Goal: Transaction & Acquisition: Purchase product/service

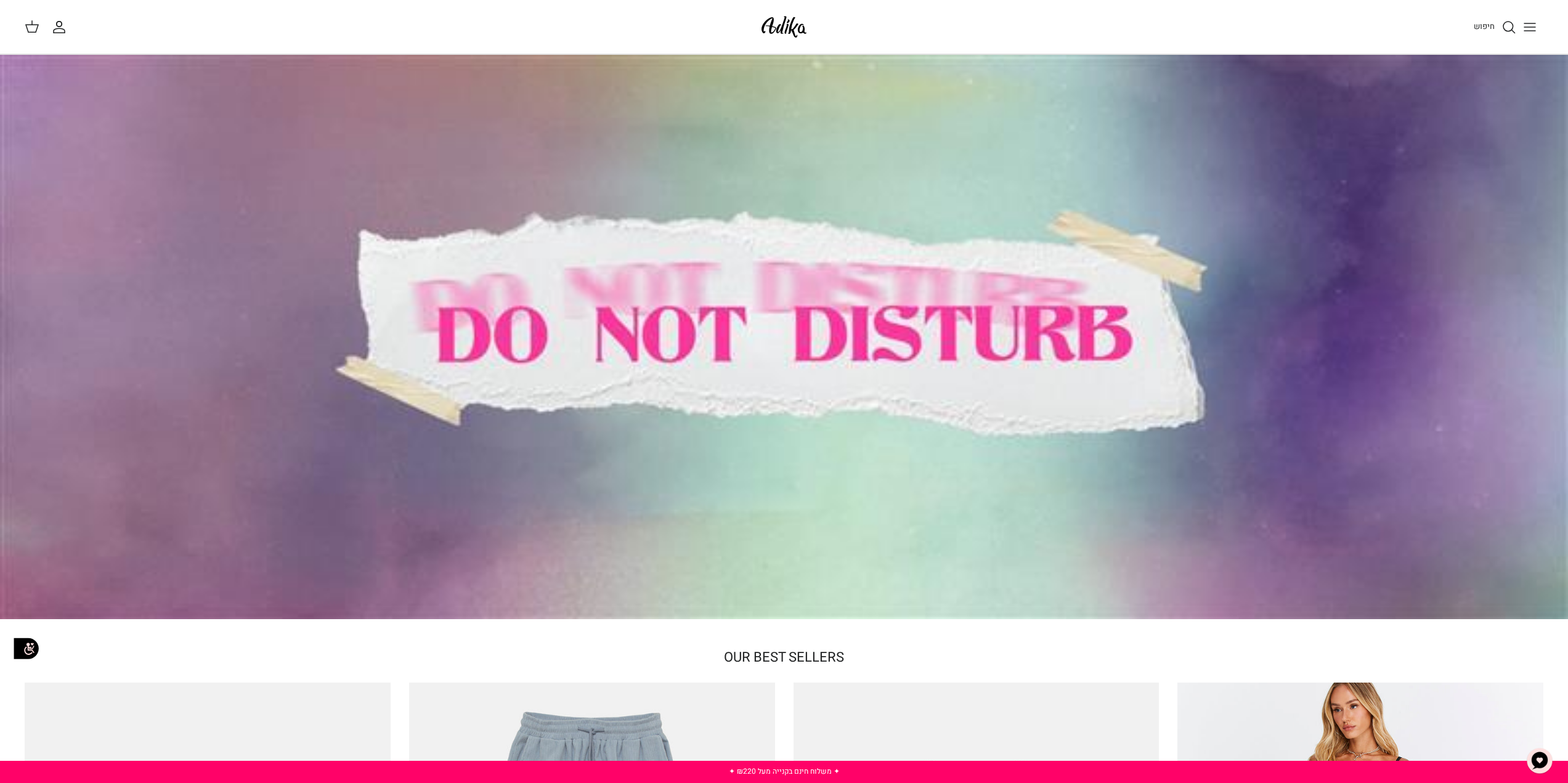
click at [1533, 27] on line "Toggle menu" at bounding box center [1530, 27] width 11 height 0
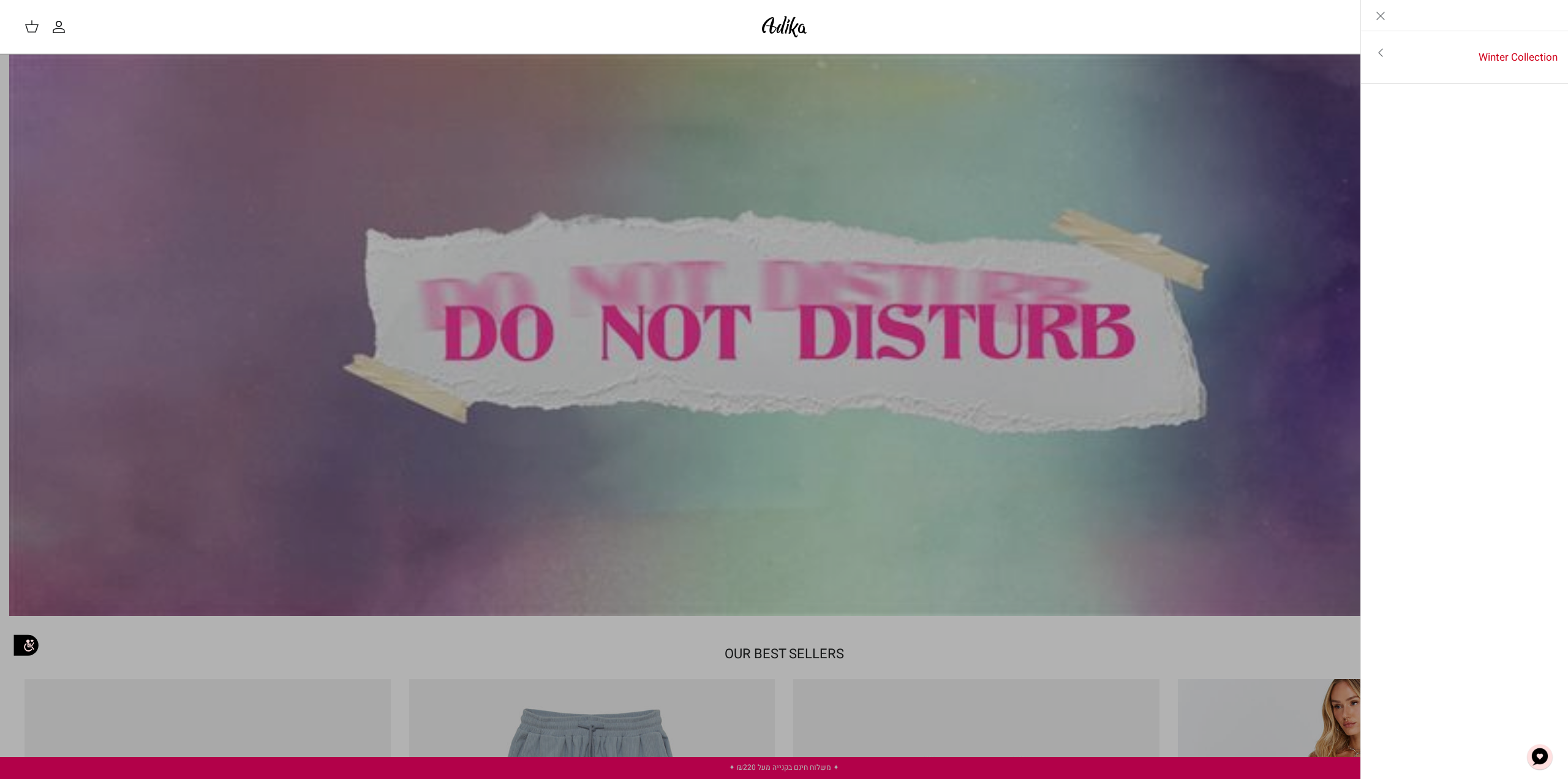
click at [1376, 52] on icon "Toggle menu" at bounding box center [1380, 53] width 15 height 15
click at [1494, 57] on link "לכל הפריטים" at bounding box center [1465, 54] width 196 height 31
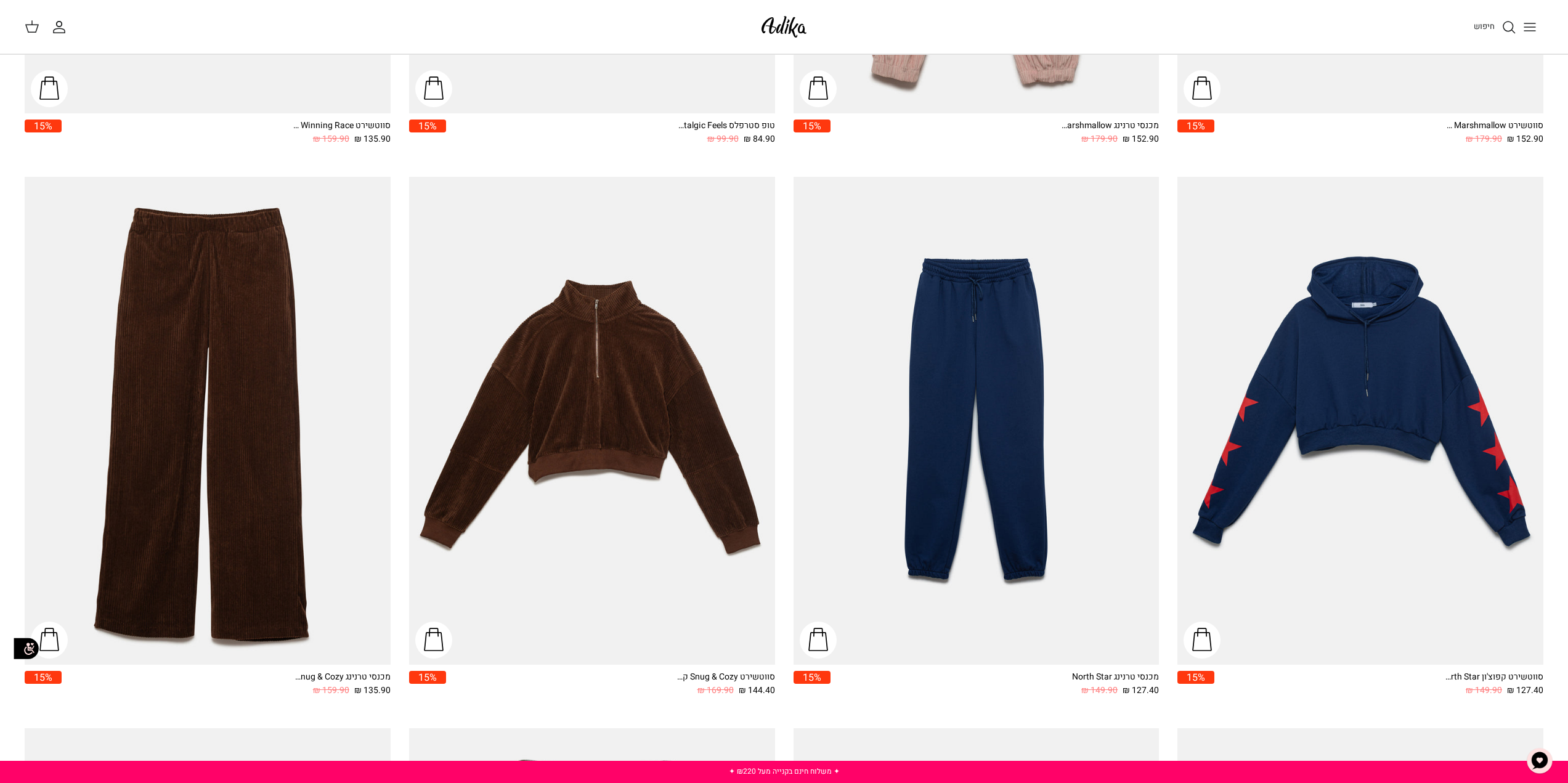
scroll to position [1139, 0]
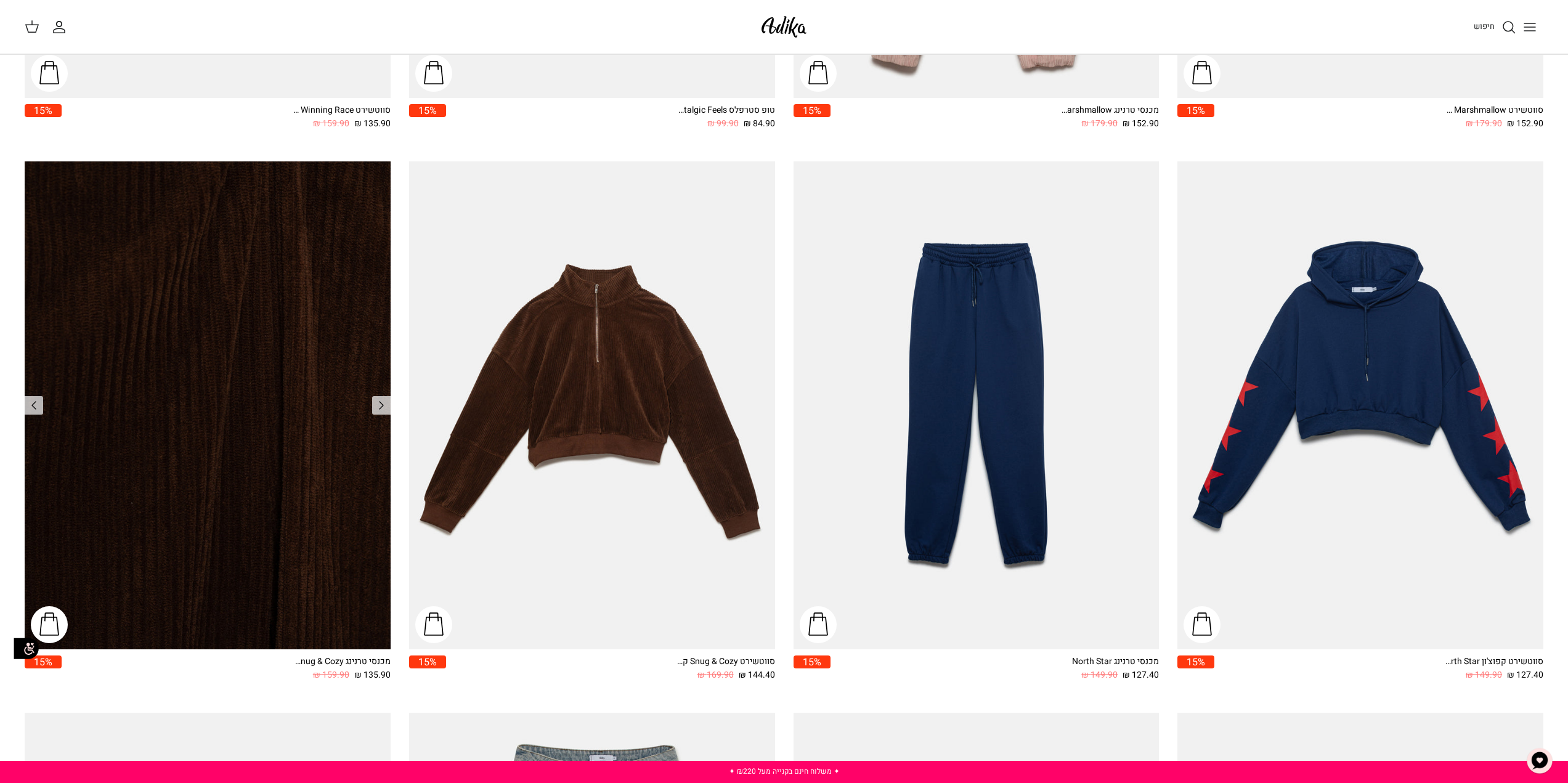
click at [253, 468] on img "מכנסי טרנינג Snug & Cozy גזרה משוחררת" at bounding box center [207, 405] width 366 height 488
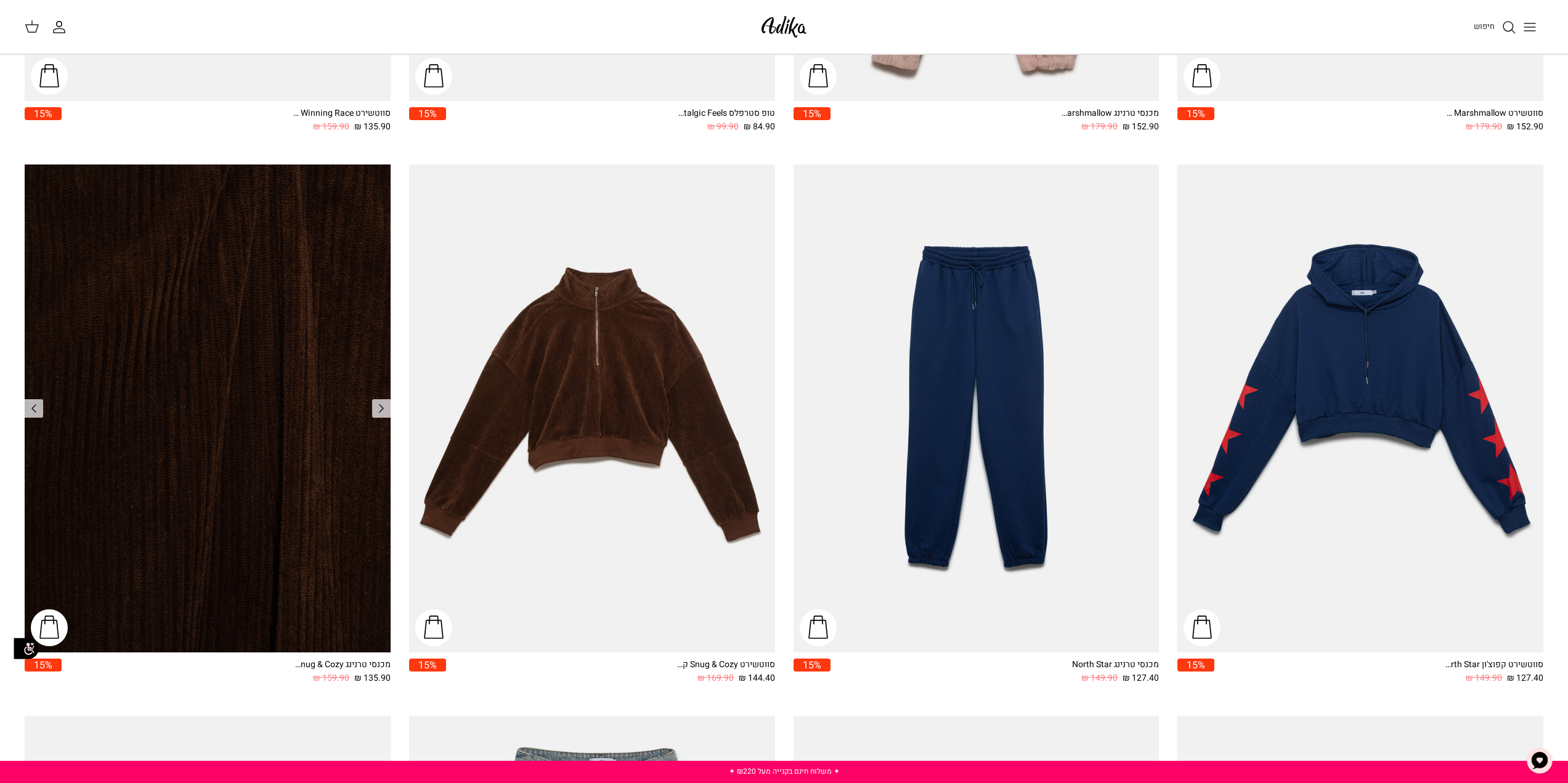
click at [189, 307] on img "מכנסי טרנינג Snug & Cozy גזרה משוחררת" at bounding box center [207, 408] width 366 height 488
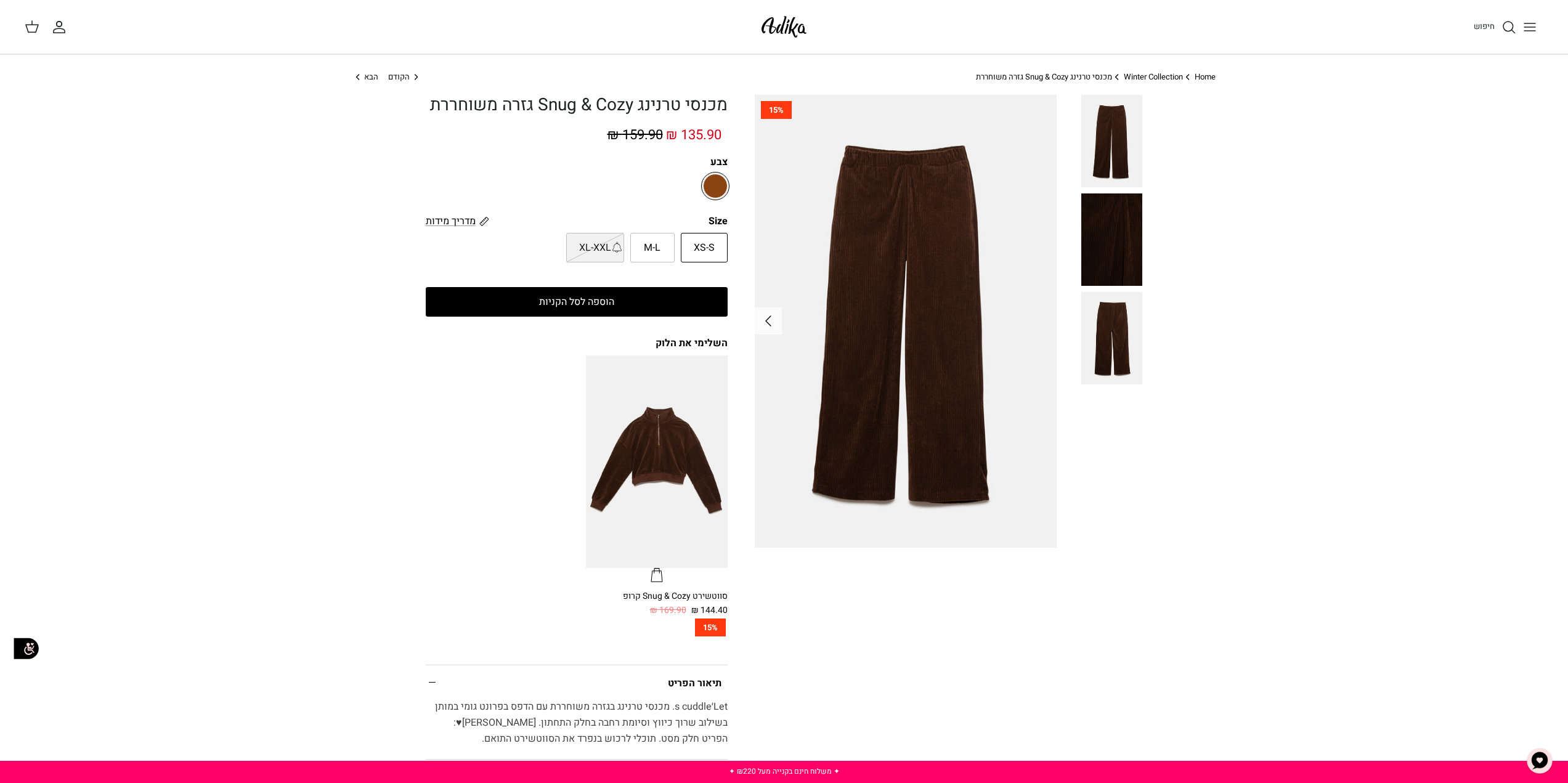
click at [918, 326] on img at bounding box center [905, 321] width 302 height 452
click at [655, 252] on span "M-L" at bounding box center [652, 248] width 16 height 16
click at [724, 237] on input "M-L" at bounding box center [728, 233] width 8 height 8
radio input "true"
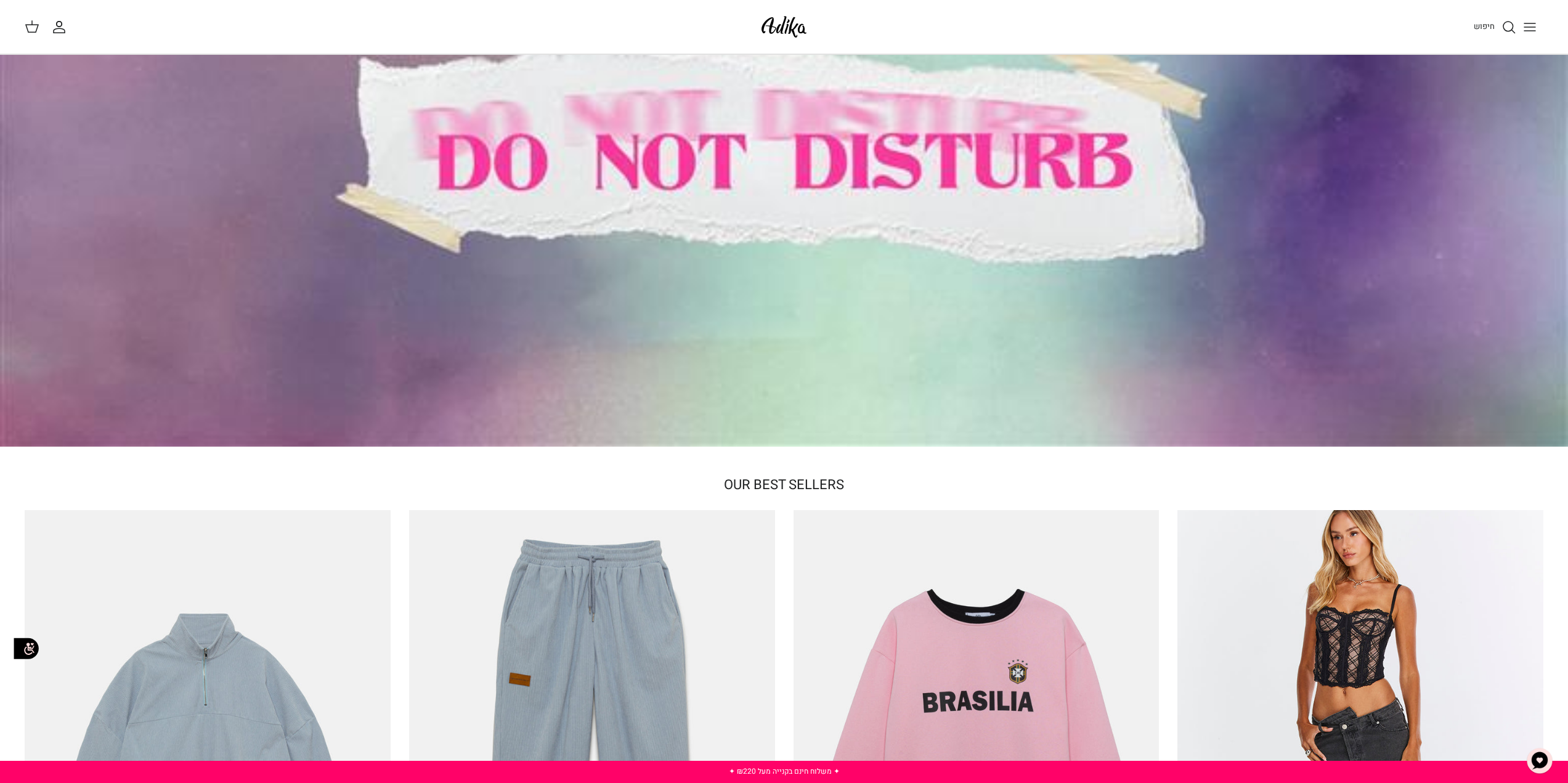
scroll to position [277, 0]
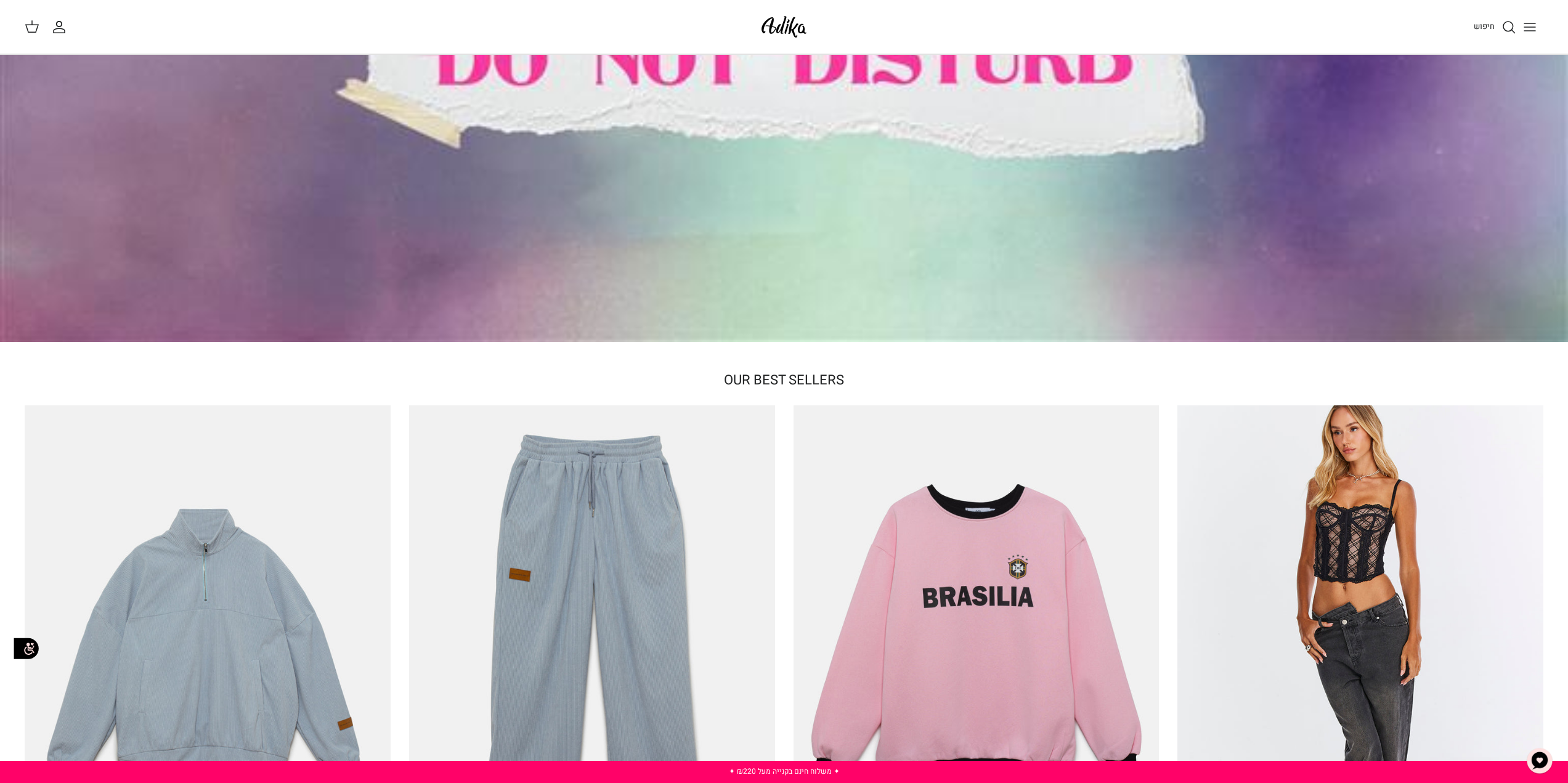
click at [647, 182] on div at bounding box center [784, 60] width 1568 height 564
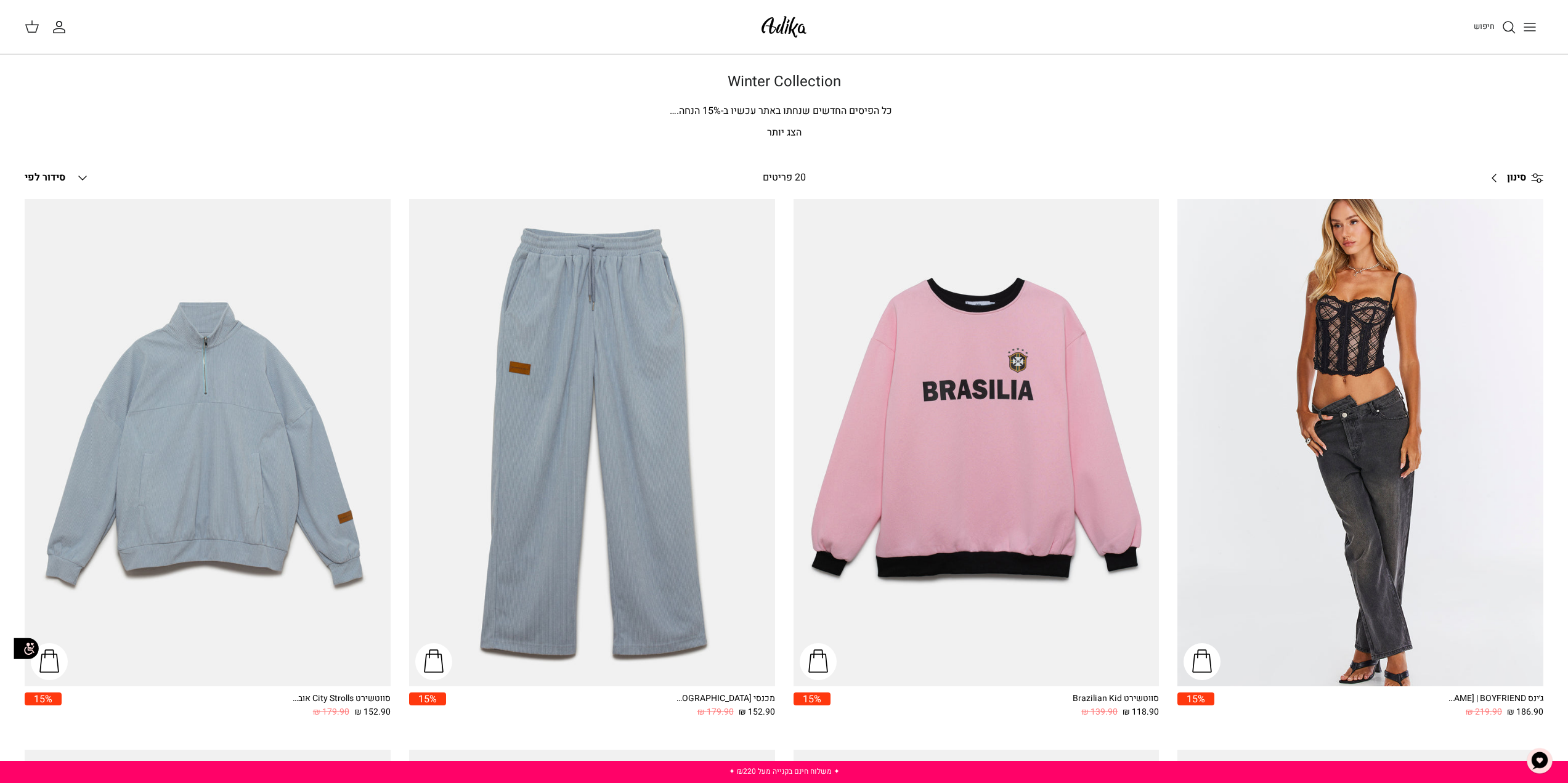
click at [776, 130] on p "הצג יותר" at bounding box center [784, 133] width 862 height 16
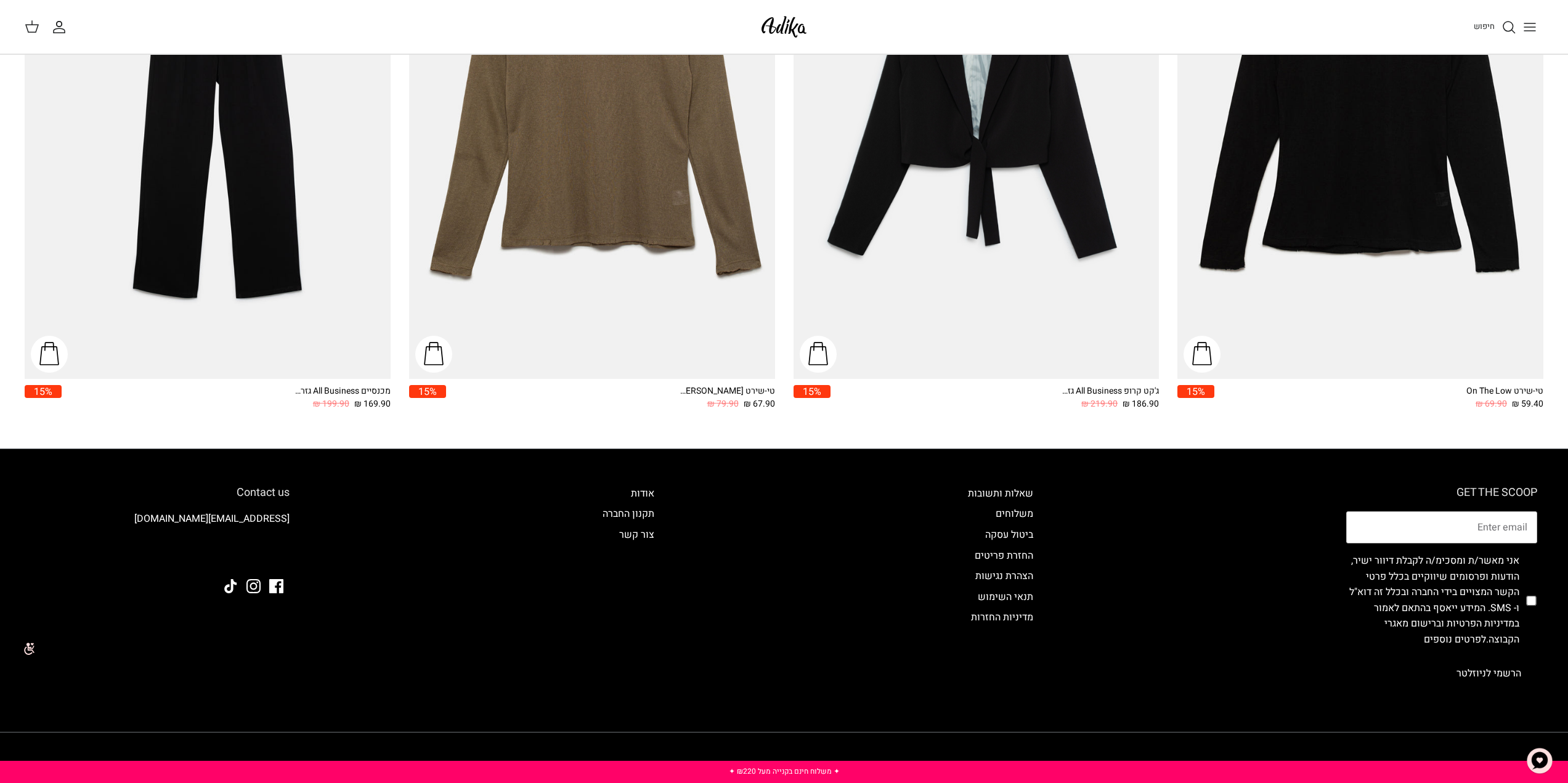
scroll to position [2573, 0]
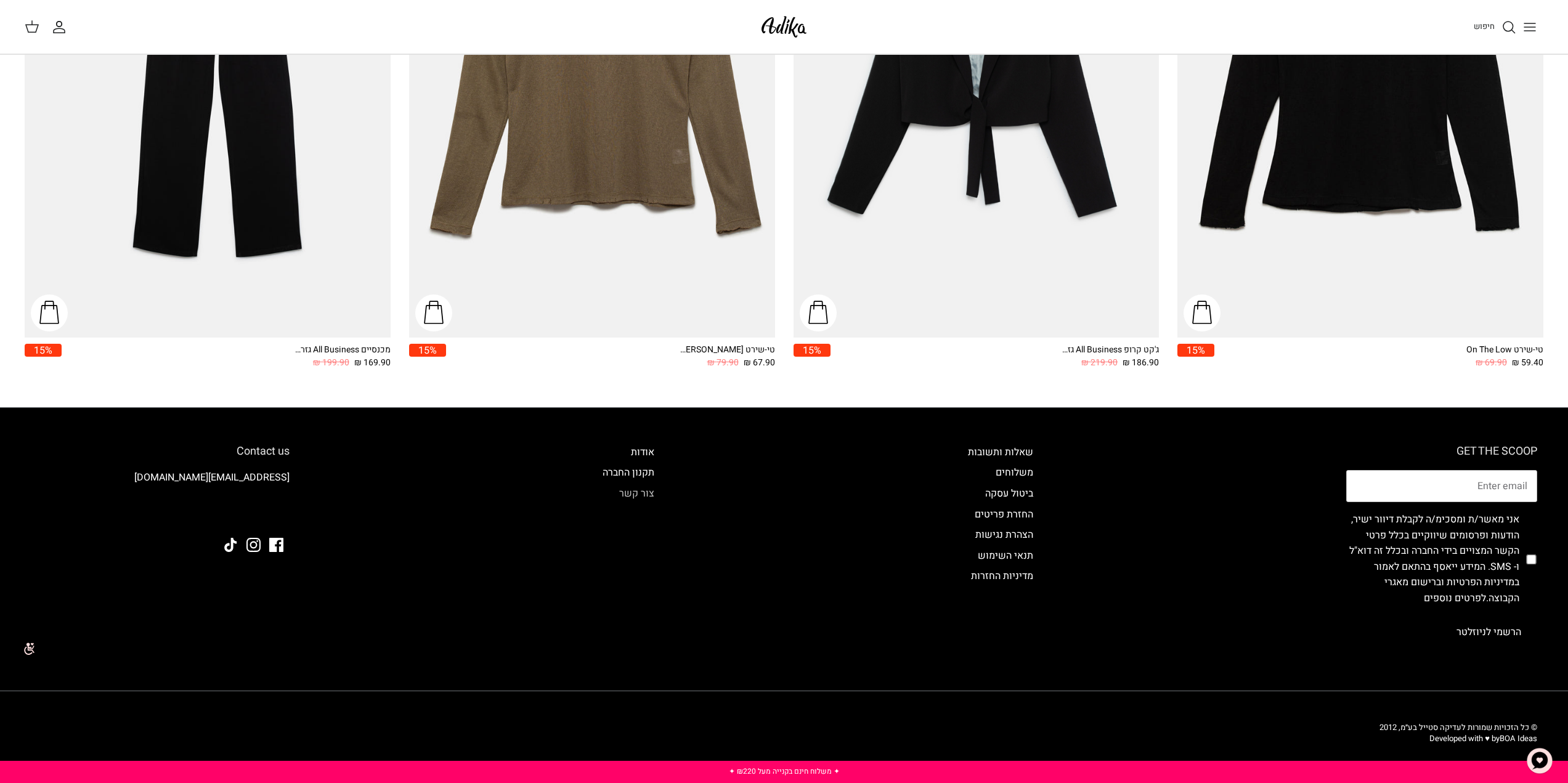
click at [635, 494] on link "צור קשר" at bounding box center [636, 494] width 35 height 15
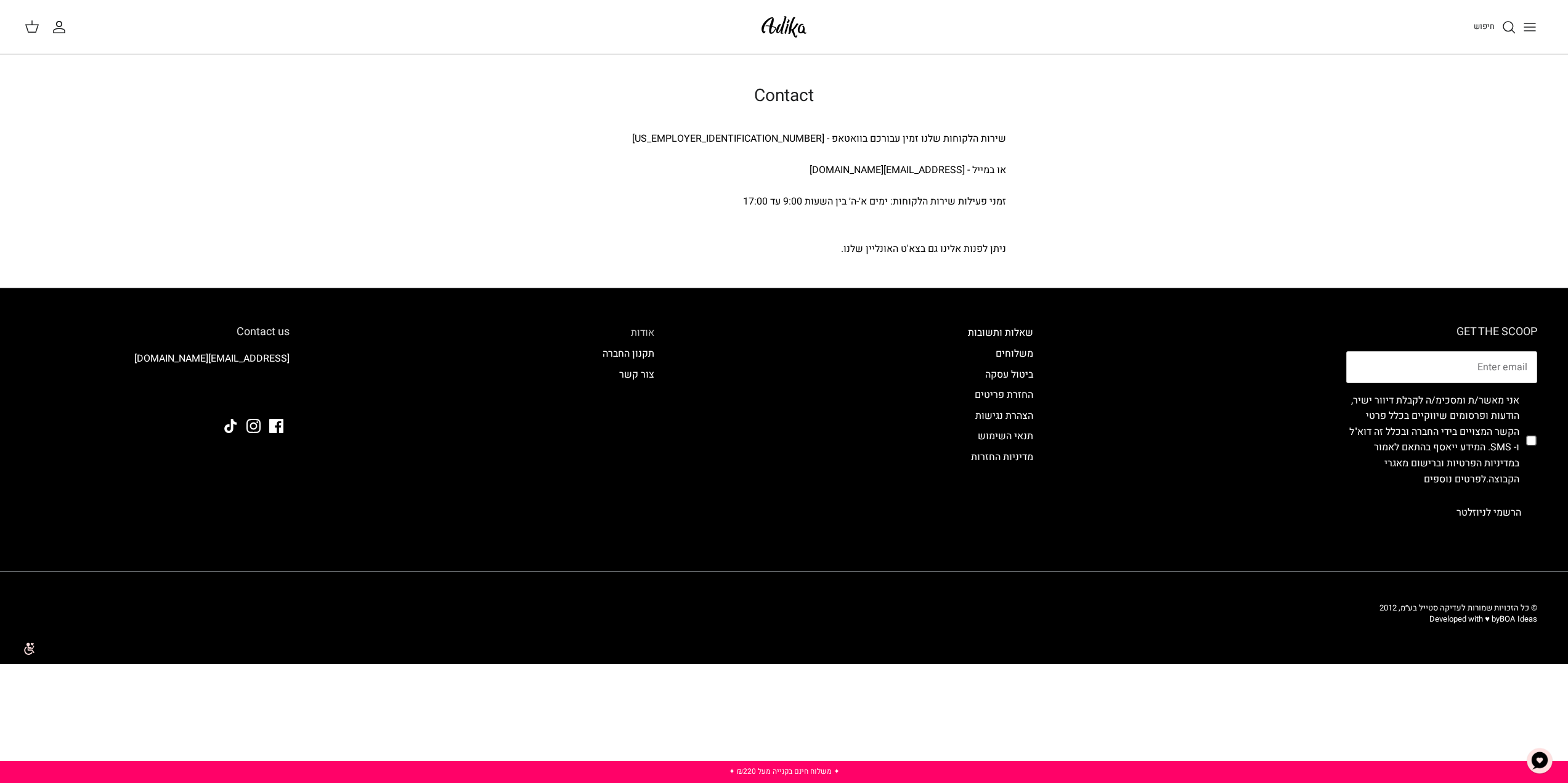
click at [637, 335] on link "אודות" at bounding box center [642, 333] width 24 height 15
